Goal: Information Seeking & Learning: Learn about a topic

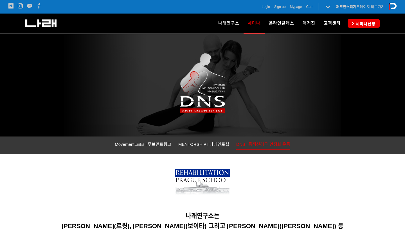
scroll to position [10, 0]
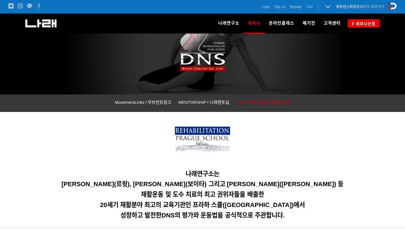
click at [208, 139] on img at bounding box center [202, 140] width 55 height 29
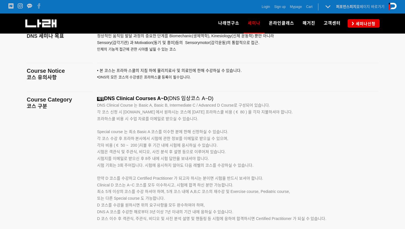
scroll to position [862, 0]
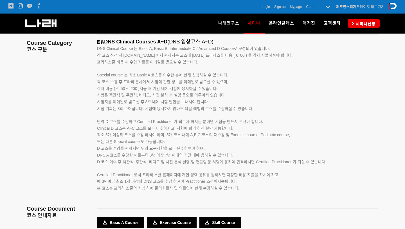
scroll to position [917, 0]
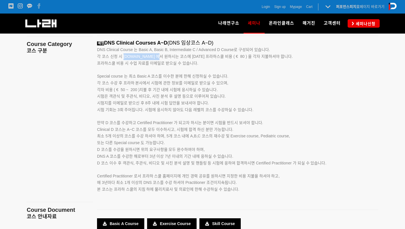
drag, startPoint x: 124, startPoint y: 56, endPoint x: 154, endPoint y: 55, distance: 30.4
click at [154, 55] on span "각 코스 신청 시 [DOMAIN_NAME] 에서 원하시는 코스에 [DATE] 프라하스쿨 비용 ( € 80 ) 을 각자 지불하셔야 합니다." at bounding box center [195, 56] width 196 height 5
copy span "[DOMAIN_NAME]"
